Goal: Transaction & Acquisition: Purchase product/service

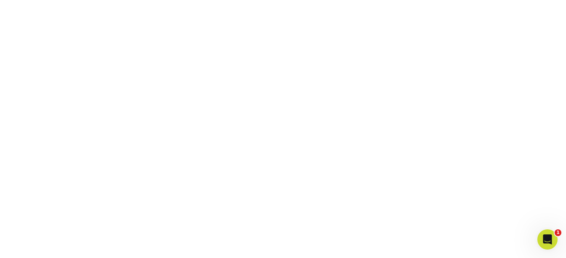
scroll to position [128, 0]
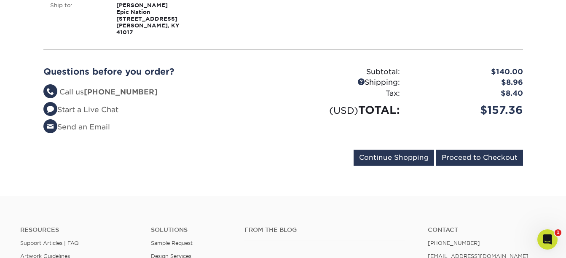
scroll to position [253, 0]
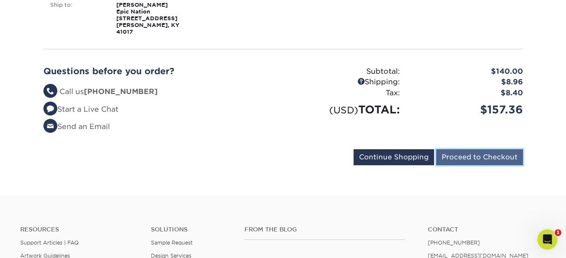
click at [478, 149] on input "Proceed to Checkout" at bounding box center [479, 157] width 87 height 16
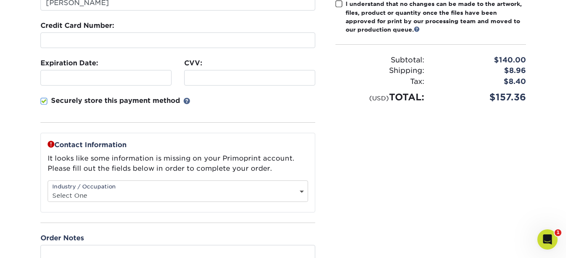
scroll to position [168, 0]
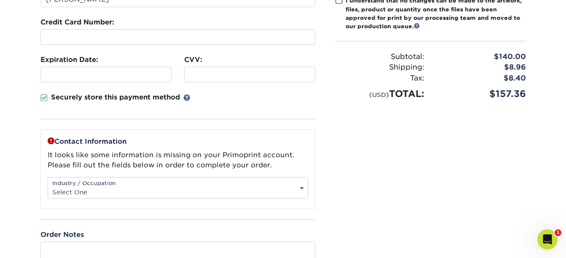
click at [157, 194] on select "Select One Administrative Executive Human Resources Construction Education Ente…" at bounding box center [177, 192] width 259 height 12
select select "3"
click at [48, 186] on select "Select One Administrative Executive Human Resources Construction Education Ente…" at bounding box center [177, 192] width 259 height 12
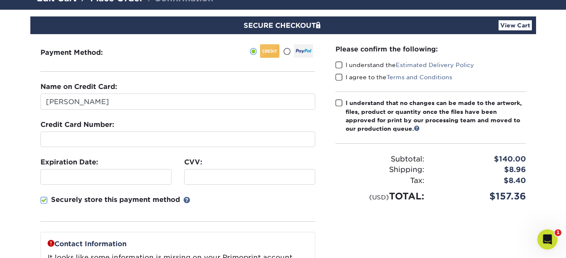
scroll to position [42, 0]
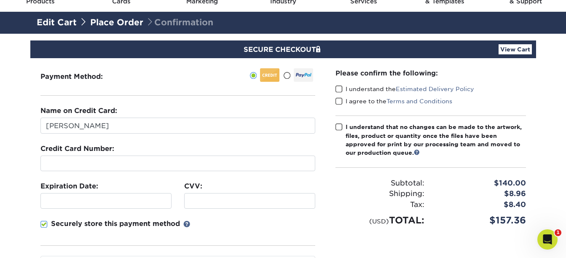
click at [337, 91] on span at bounding box center [338, 89] width 7 height 8
click at [0, 0] on input "I understand the Estimated Delivery Policy" at bounding box center [0, 0] width 0 height 0
click at [337, 97] on span at bounding box center [338, 101] width 7 height 8
click at [0, 0] on input "I agree to the Terms and Conditions" at bounding box center [0, 0] width 0 height 0
click at [339, 128] on span at bounding box center [338, 127] width 7 height 8
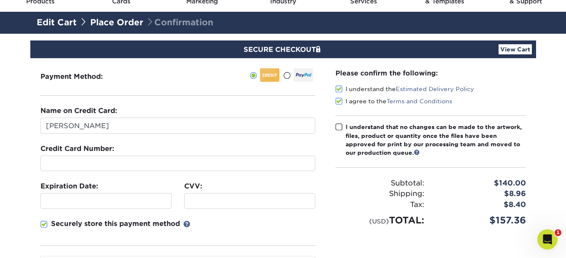
click at [0, 0] on input "I understand that no changes can be made to the artwork, files, product or quan…" at bounding box center [0, 0] width 0 height 0
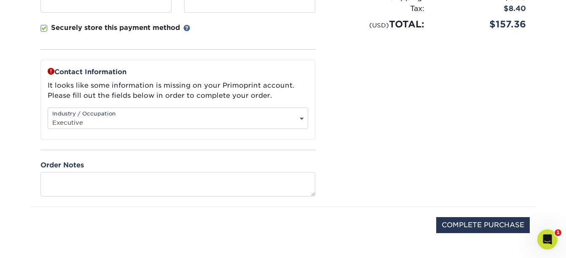
scroll to position [253, 0]
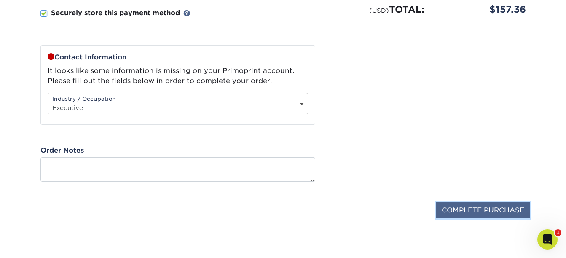
click at [494, 210] on input "COMPLETE PURCHASE" at bounding box center [483, 210] width 94 height 16
type input "PROCESSING, PLEASE WAIT..."
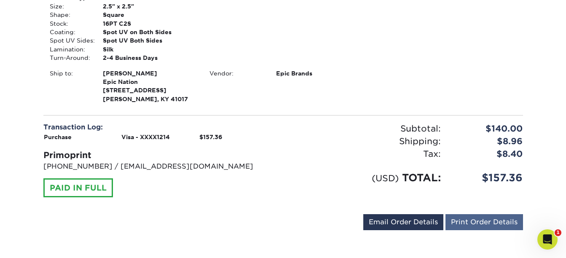
scroll to position [295, 0]
